Goal: Task Accomplishment & Management: Manage account settings

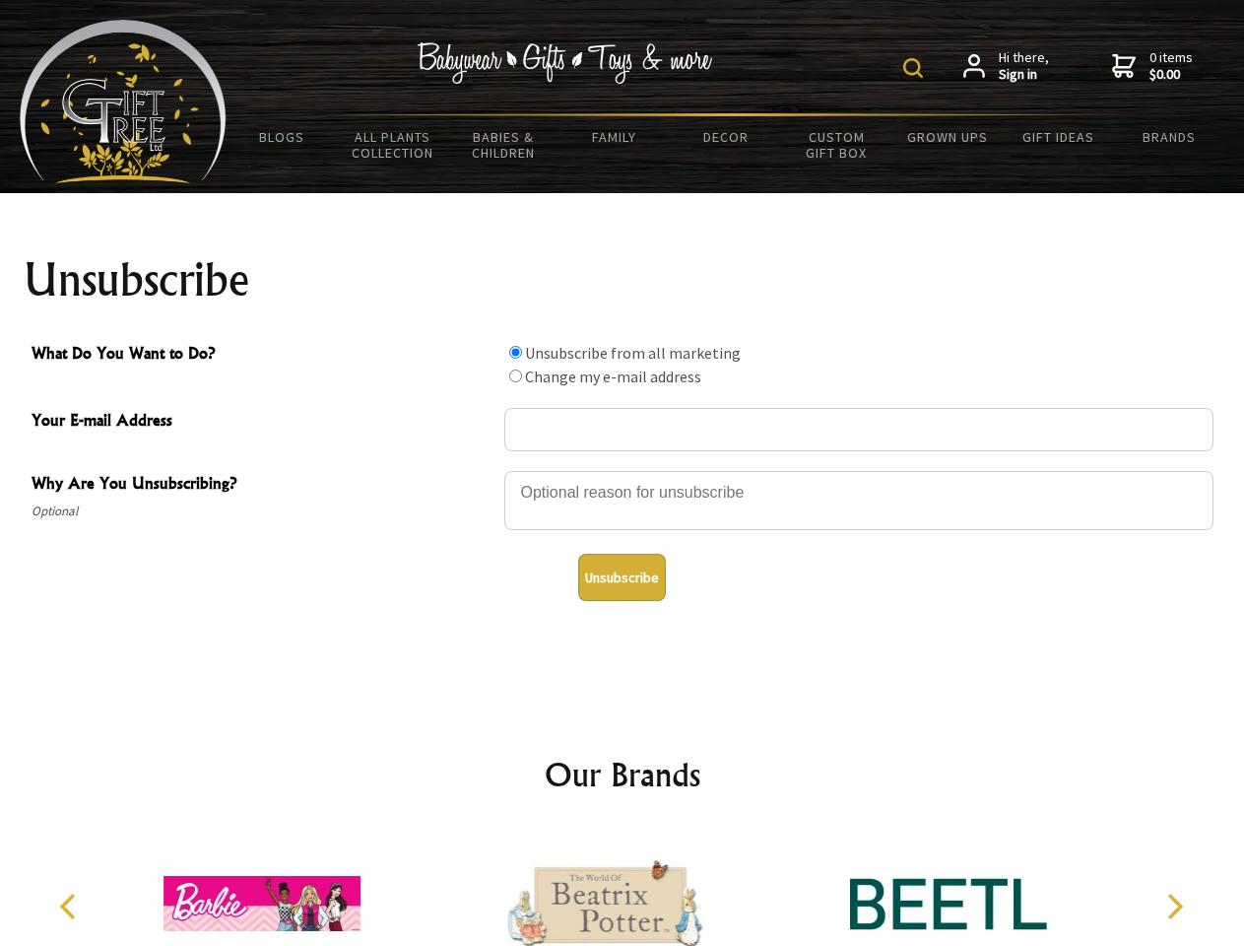
click at [916, 68] on img at bounding box center [914, 68] width 20 height 20
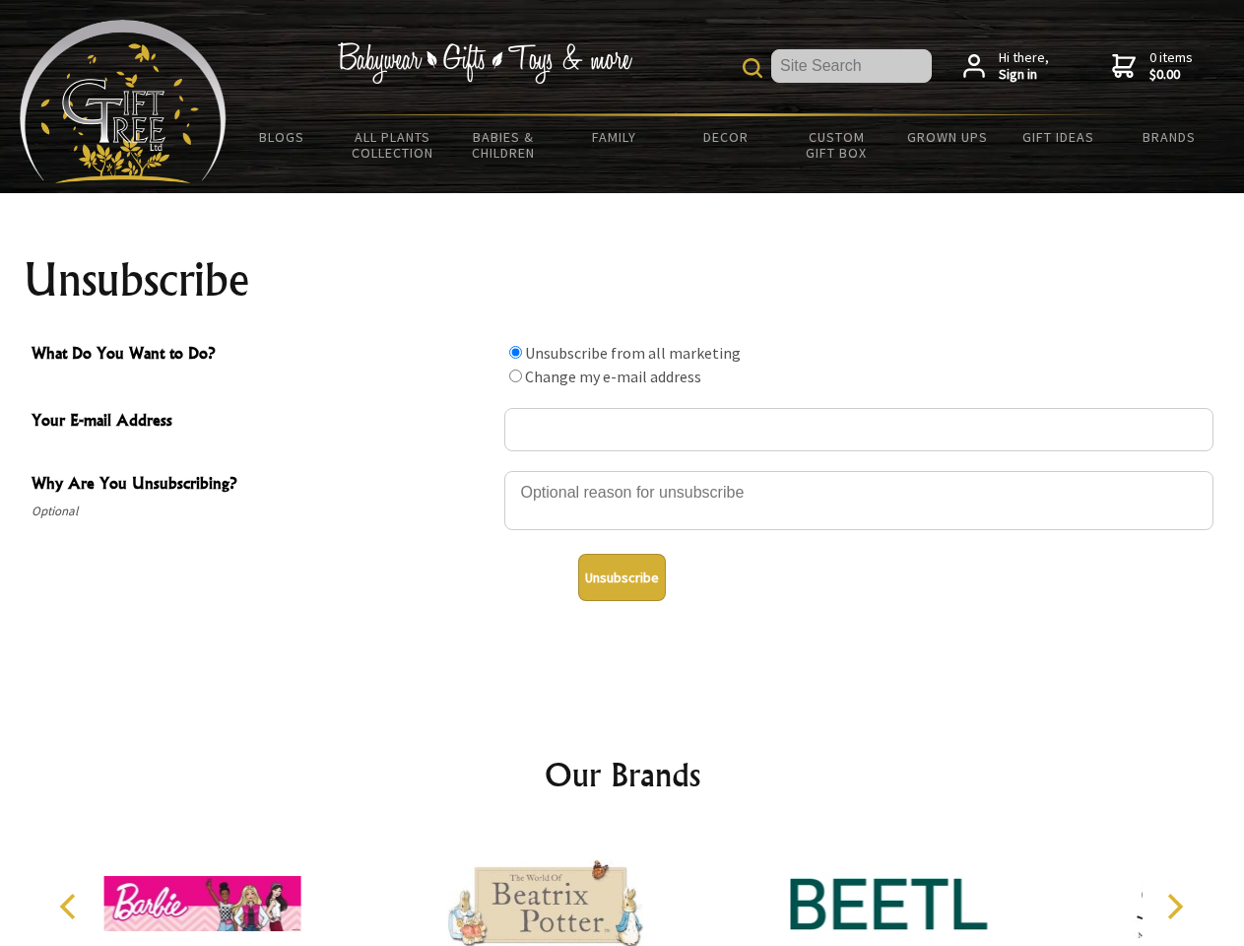
click at [623, 470] on div at bounding box center [858, 503] width 709 height 69
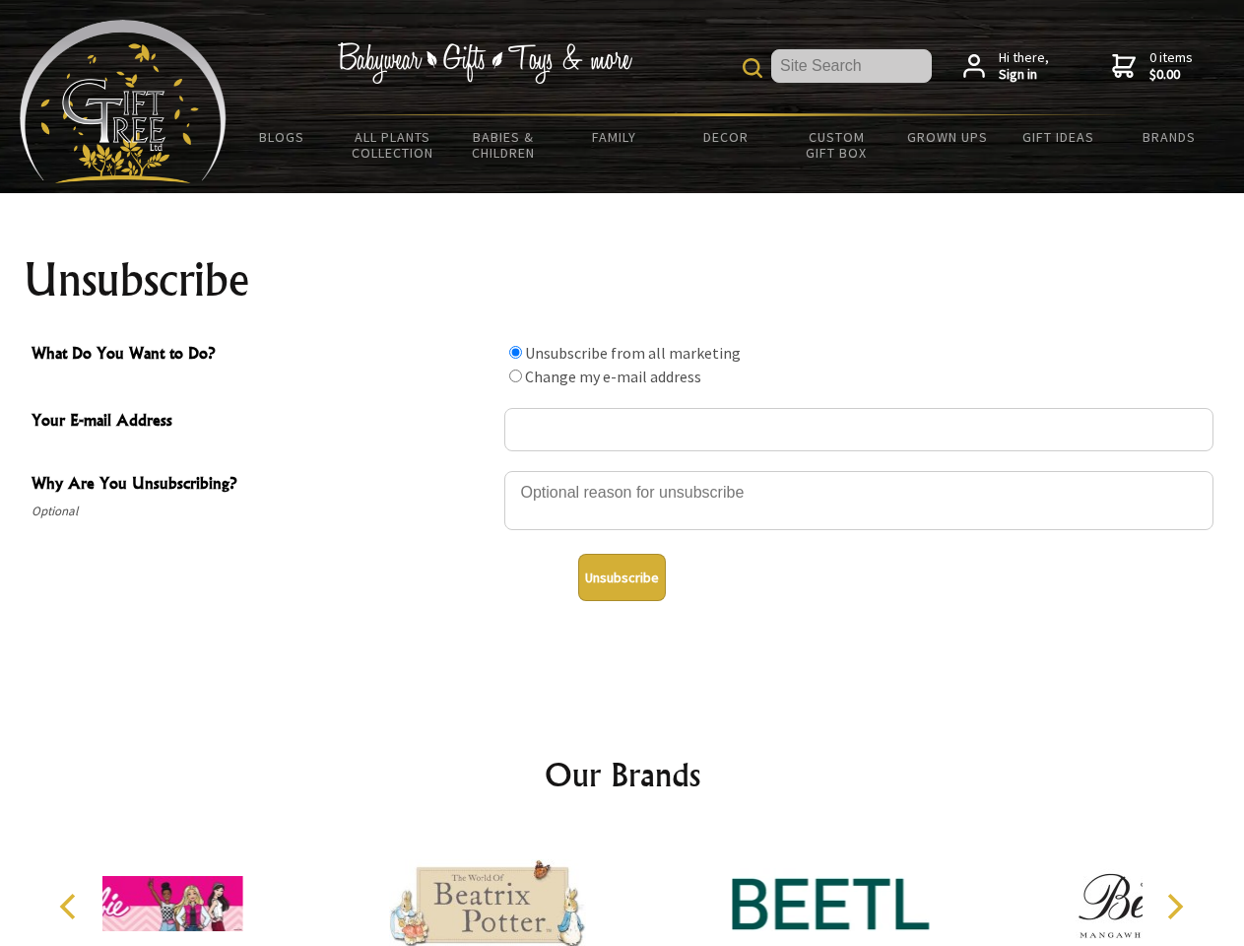
click at [515, 352] on input "What Do You Want to Do?" at bounding box center [515, 352] width 13 height 13
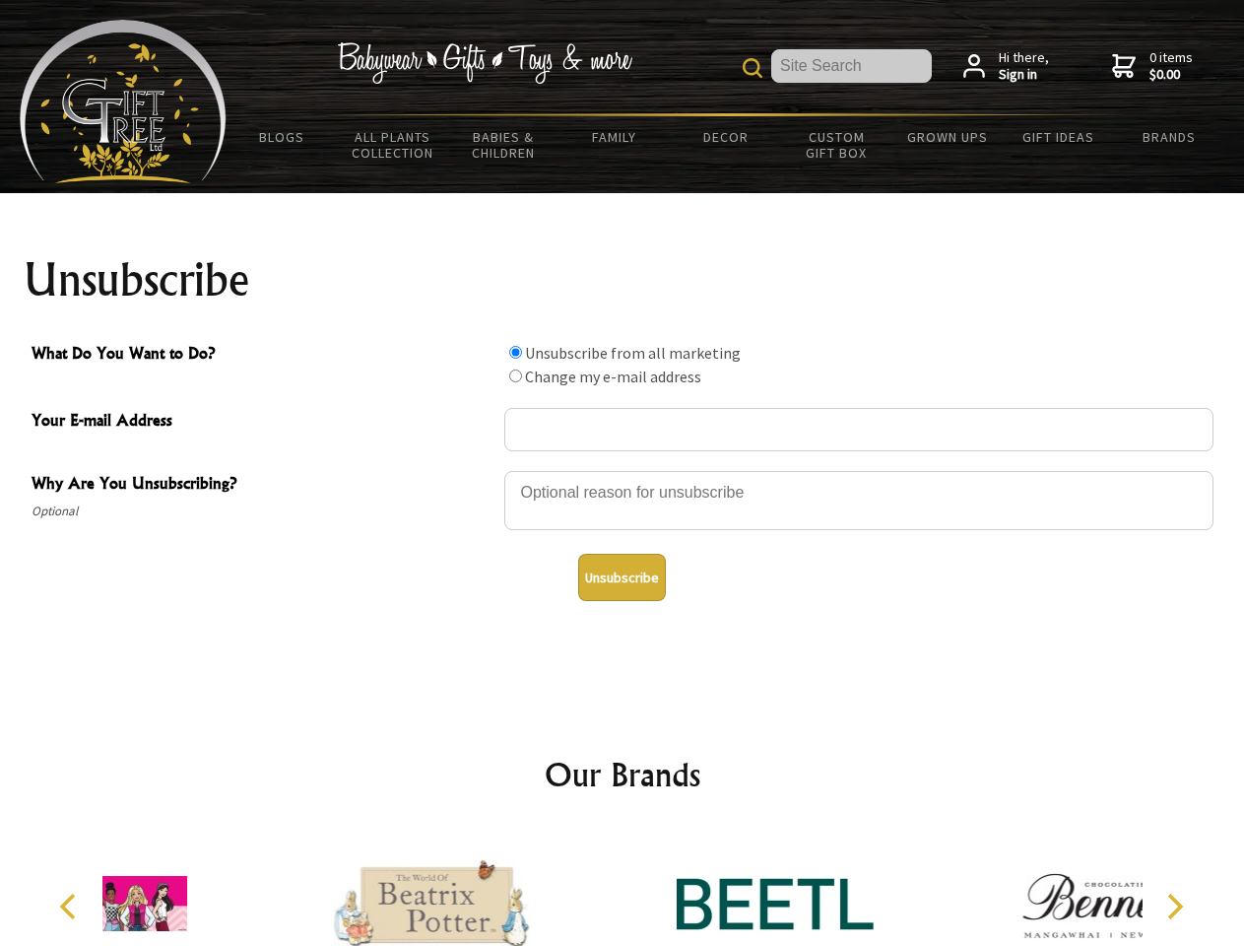
click at [515, 375] on input "What Do You Want to Do?" at bounding box center [515, 375] width 13 height 13
radio input "true"
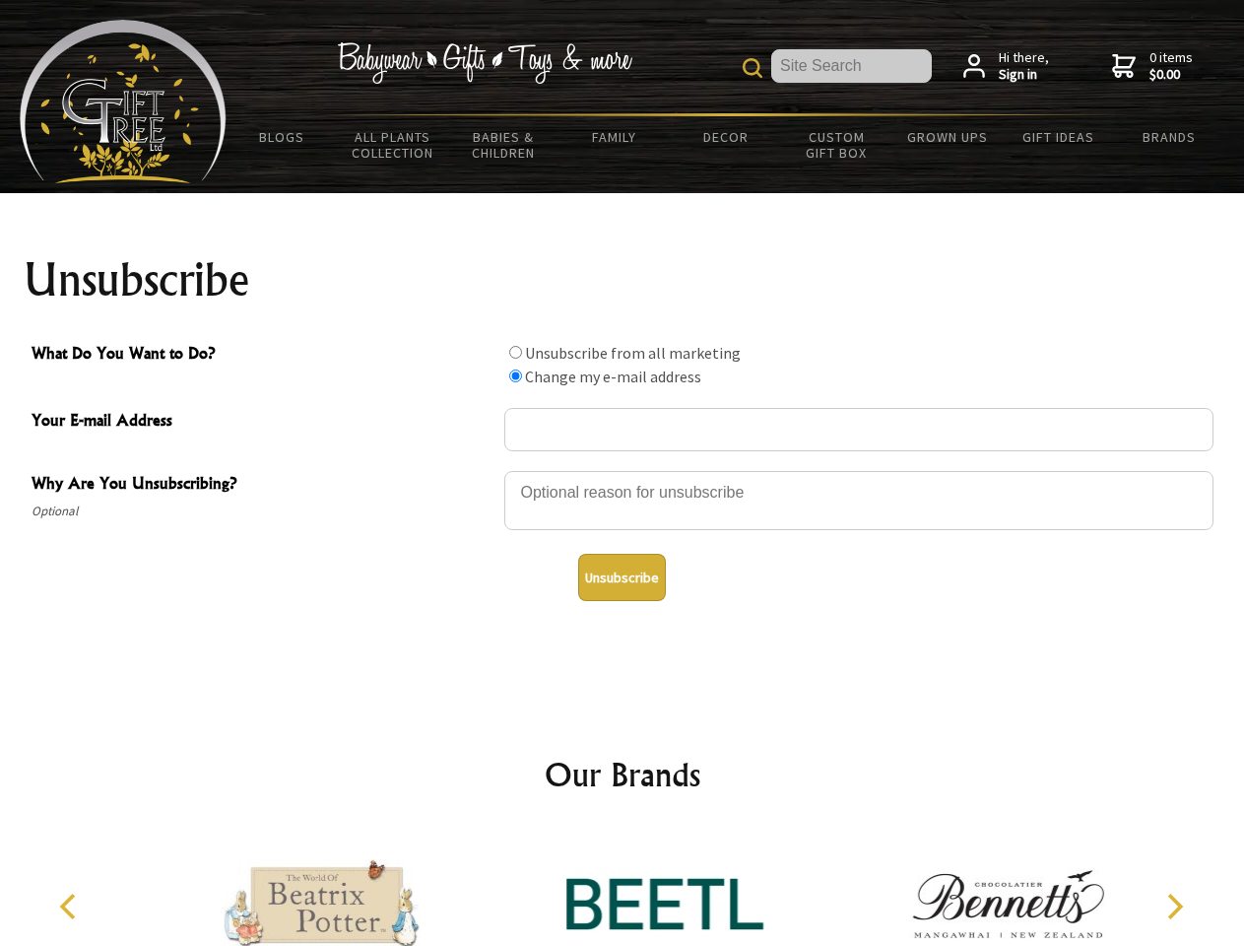
click at [622, 577] on button "Unsubscribe" at bounding box center [622, 577] width 88 height 47
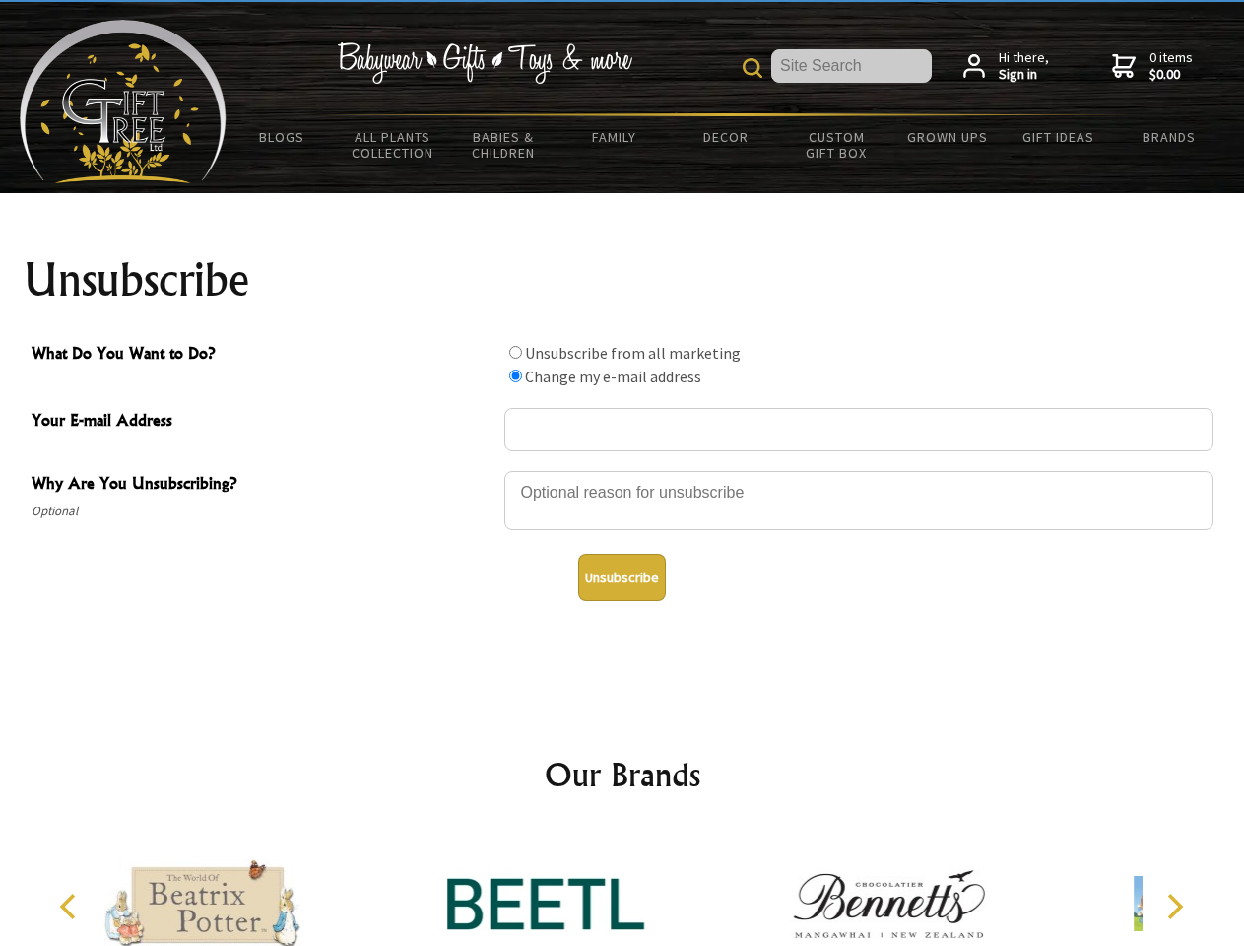
click at [71, 906] on icon "Previous" at bounding box center [70, 907] width 26 height 26
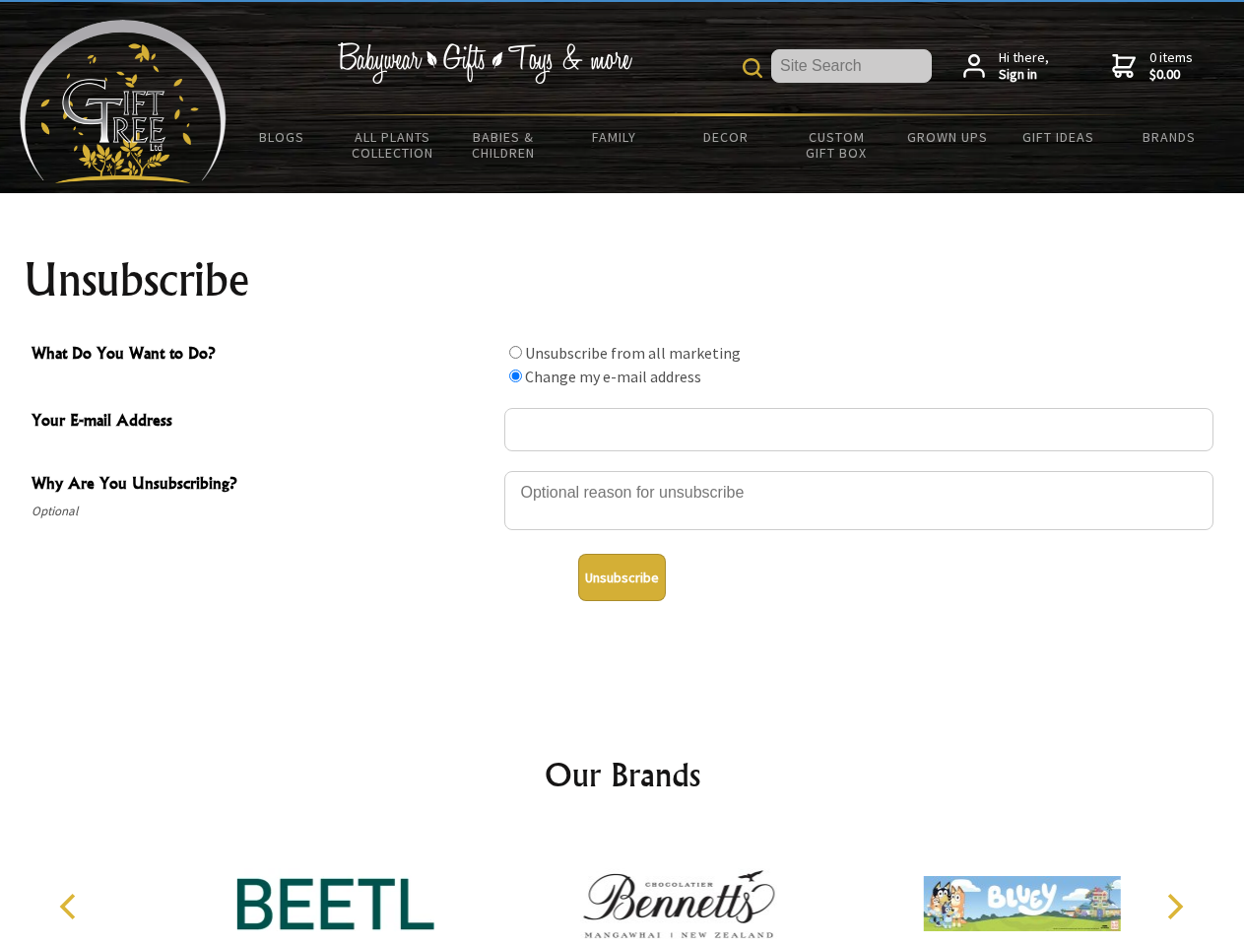
click at [1174, 906] on icon "Next" at bounding box center [1174, 907] width 26 height 26
